Goal: Navigation & Orientation: Find specific page/section

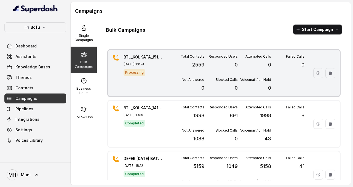
click at [128, 71] on span "Processing" at bounding box center [135, 72] width 22 height 7
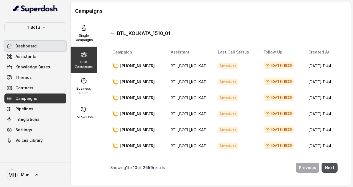
click at [40, 47] on link "Dashboard" at bounding box center [35, 46] width 62 height 10
